Goal: Task Accomplishment & Management: Use online tool/utility

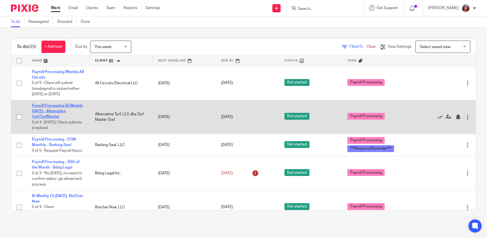
click at [60, 111] on link "Payroll Processing-Bi-Weekly [DATE] - Alternative Turf/TurfMaster" at bounding box center [57, 111] width 51 height 15
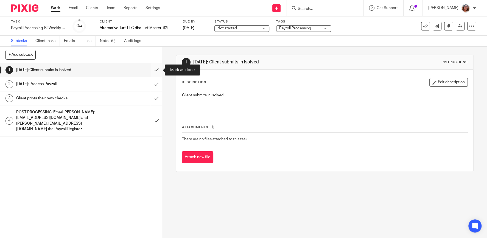
click at [157, 71] on input "submit" at bounding box center [81, 70] width 162 height 14
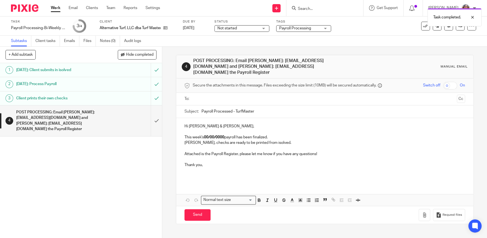
click at [212, 96] on input "text" at bounding box center [324, 99] width 260 height 6
click at [250, 94] on input "text" at bounding box center [347, 99] width 214 height 11
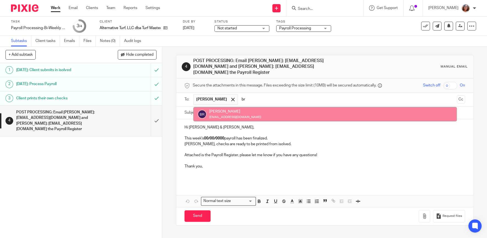
type input "br"
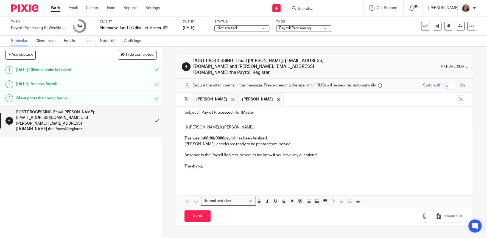
click at [201, 106] on input "Payroll Processed - TurfMaster" at bounding box center [332, 112] width 263 height 12
drag, startPoint x: 225, startPoint y: 131, endPoint x: 206, endPoint y: 132, distance: 19.5
click at [206, 136] on strong "00/00/0000" at bounding box center [214, 138] width 20 height 4
drag, startPoint x: 209, startPoint y: 105, endPoint x: 205, endPoint y: 106, distance: 4.1
click at [205, 106] on input "[DATE] Payroll Processed - TurfMaster" at bounding box center [332, 112] width 263 height 12
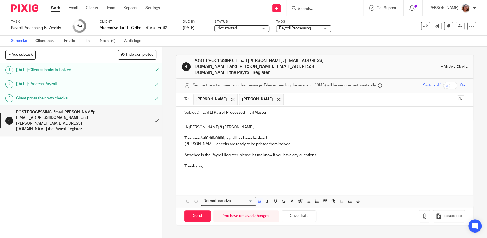
type input "[DATE] Payroll Processed - TurfMaster"
drag, startPoint x: 226, startPoint y: 131, endPoint x: 205, endPoint y: 132, distance: 20.6
click at [205, 136] on p "This week's 00/00/0000 payroll has been finalized." at bounding box center [324, 138] width 280 height 5
click at [267, 136] on p "This week's [DATE] payroll has been finalized." at bounding box center [324, 138] width 280 height 5
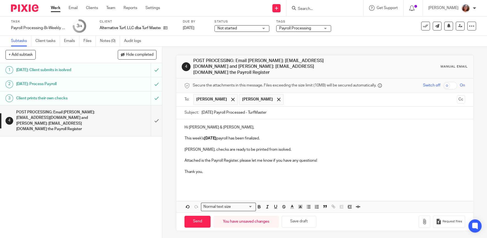
click at [194, 147] on p "[PERSON_NAME], checks are ready to be printed from isolved." at bounding box center [324, 149] width 280 height 5
click at [195, 147] on p "[PERSON_NAME], checks are ready to be printed from isolved." at bounding box center [324, 149] width 280 height 5
click at [426, 219] on icon "button" at bounding box center [423, 221] width 5 height 5
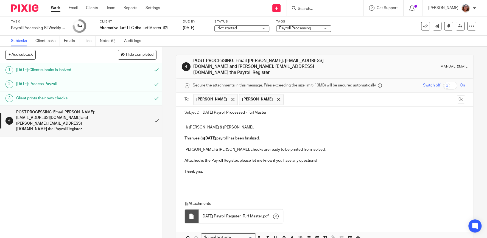
scroll to position [26, 0]
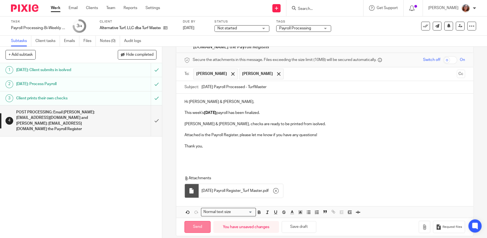
click at [198, 222] on input "Send" at bounding box center [197, 227] width 26 height 12
type input "Sent"
